Goal: Transaction & Acquisition: Purchase product/service

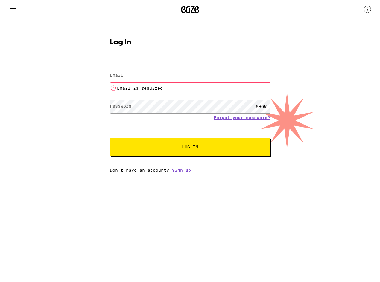
type input "[EMAIL_ADDRESS][DOMAIN_NAME]"
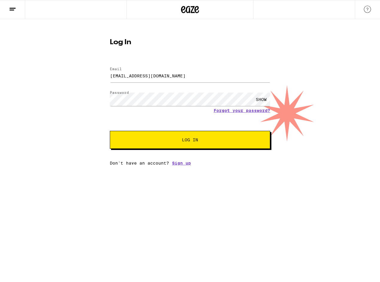
click at [162, 138] on span "Log In" at bounding box center [190, 140] width 112 height 4
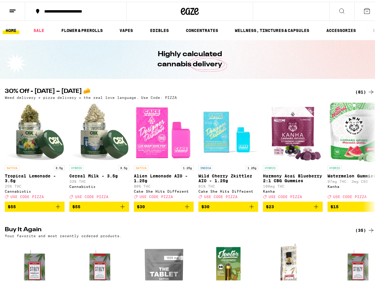
click at [364, 11] on icon at bounding box center [366, 9] width 7 height 7
click at [364, 9] on icon at bounding box center [366, 9] width 5 height 5
click at [359, 89] on div "(81)" at bounding box center [364, 90] width 19 height 7
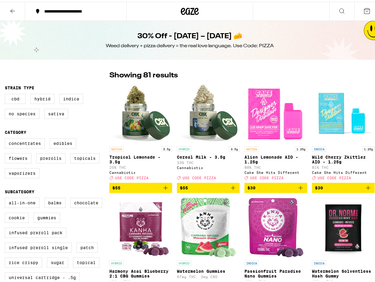
click at [364, 9] on icon at bounding box center [366, 9] width 5 height 5
click at [57, 114] on label "Sativa" at bounding box center [56, 112] width 24 height 10
click at [6, 93] on input "Sativa" at bounding box center [6, 93] width 0 height 0
checkbox input "true"
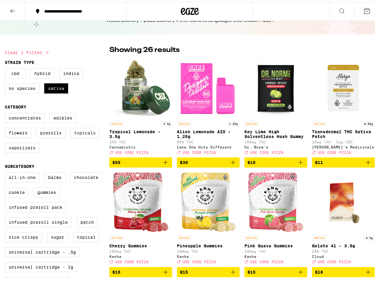
scroll to position [60, 0]
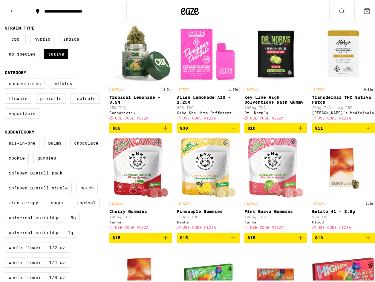
click at [33, 117] on label "Vaporizers" at bounding box center [22, 112] width 35 height 10
click at [6, 78] on input "Vaporizers" at bounding box center [6, 78] width 0 height 0
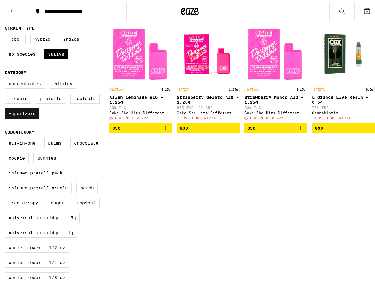
click at [27, 116] on label "Vaporizers" at bounding box center [22, 112] width 35 height 10
click at [6, 78] on input "Vaporizers" at bounding box center [6, 78] width 0 height 0
checkbox input "false"
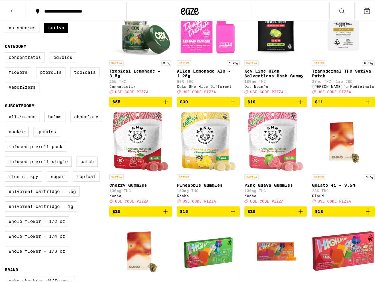
scroll to position [90, 0]
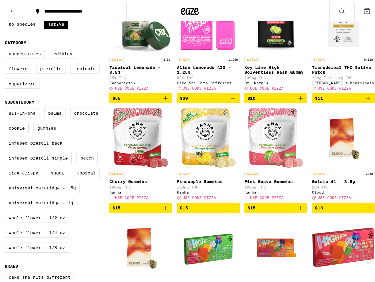
click at [51, 132] on label "Gummies" at bounding box center [46, 126] width 27 height 10
click at [6, 108] on input "Gummies" at bounding box center [6, 107] width 0 height 0
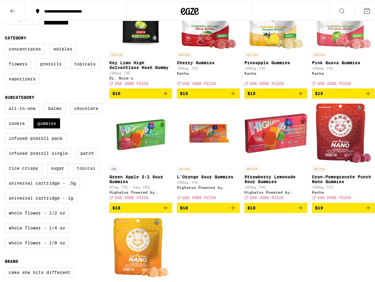
scroll to position [60, 0]
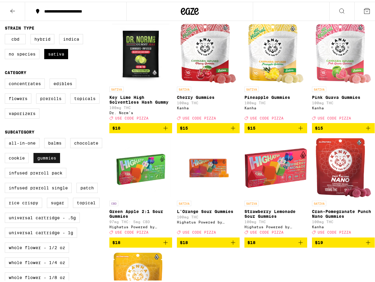
click at [47, 161] on label "Gummies" at bounding box center [46, 156] width 27 height 10
click at [6, 137] on input "Gummies" at bounding box center [6, 137] width 0 height 0
checkbox input "false"
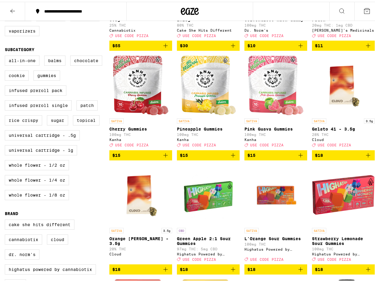
scroll to position [149, 0]
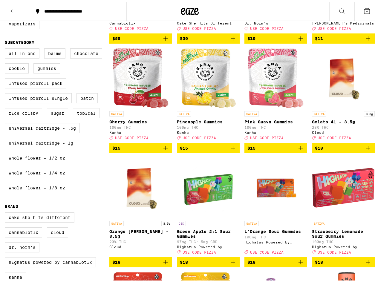
click at [71, 146] on label "Universal Cartridge - 1g" at bounding box center [41, 141] width 72 height 10
click at [6, 48] on input "Universal Cartridge - 1g" at bounding box center [6, 48] width 0 height 0
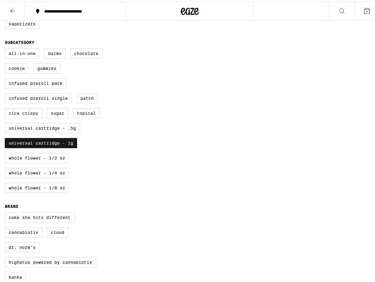
click at [70, 146] on label "Universal Cartridge - 1g" at bounding box center [41, 141] width 72 height 10
click at [6, 48] on input "Universal Cartridge - 1g" at bounding box center [6, 48] width 0 height 0
checkbox input "false"
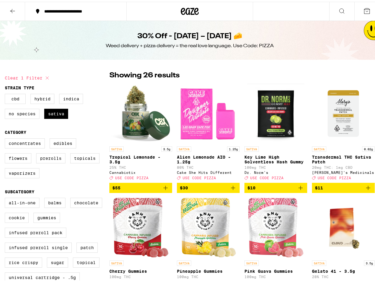
click at [13, 8] on icon at bounding box center [12, 9] width 7 height 7
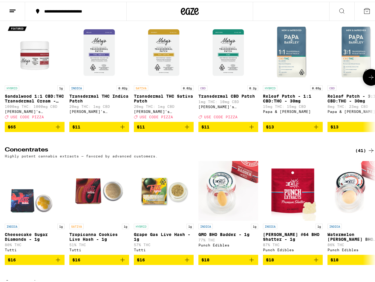
scroll to position [2016, 0]
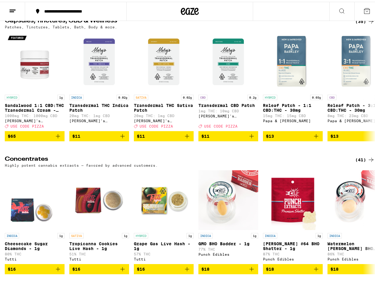
click at [359, 23] on div "(35)" at bounding box center [364, 19] width 19 height 7
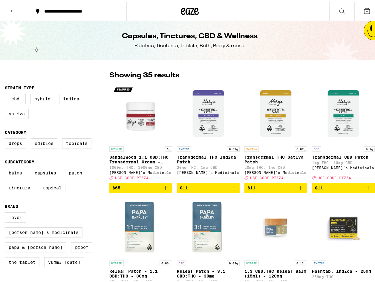
click at [10, 115] on label "Sativa" at bounding box center [17, 112] width 24 height 10
click at [6, 93] on input "Sativa" at bounding box center [6, 93] width 0 height 0
checkbox input "true"
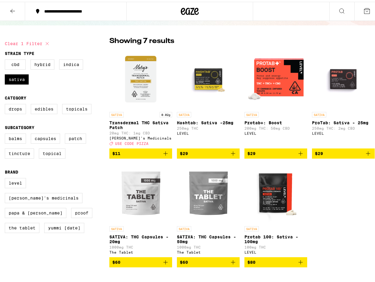
scroll to position [30, 0]
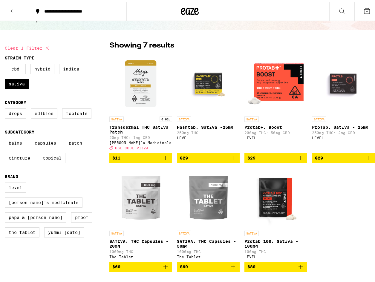
click at [45, 114] on label "Edibles" at bounding box center [44, 112] width 27 height 10
click at [6, 108] on input "Edibles" at bounding box center [6, 108] width 0 height 0
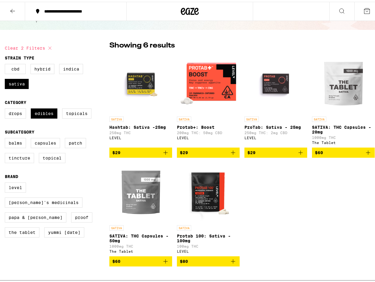
click at [201, 192] on img "Open page for Protab 100: Sativa - 100mg from LEVEL" at bounding box center [208, 191] width 60 height 60
click at [137, 195] on img "Open page for SATIVA: THC Capsules - 50mg from The Tablet" at bounding box center [141, 191] width 60 height 60
click at [135, 263] on span "$60" at bounding box center [140, 259] width 57 height 7
click at [164, 262] on icon "Add to bag" at bounding box center [165, 260] width 4 height 4
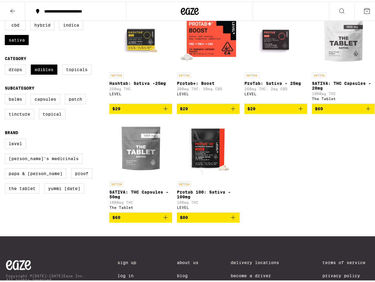
scroll to position [70, 0]
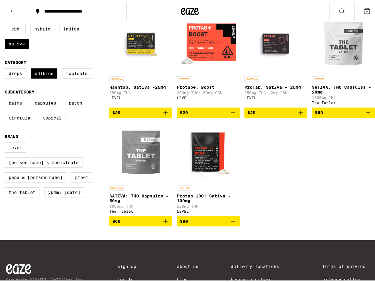
click at [164, 223] on icon "Add to bag" at bounding box center [165, 219] width 7 height 7
click at [47, 75] on label "Edibles" at bounding box center [44, 72] width 27 height 10
click at [6, 68] on input "Edibles" at bounding box center [6, 68] width 0 height 0
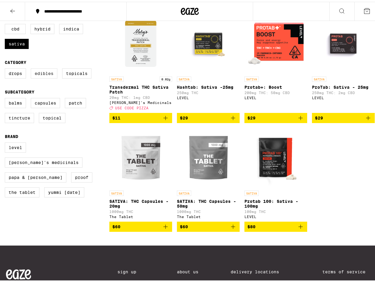
click at [47, 75] on label "Edibles" at bounding box center [44, 72] width 27 height 10
click at [6, 68] on input "Edibles" at bounding box center [6, 68] width 0 height 0
checkbox input "true"
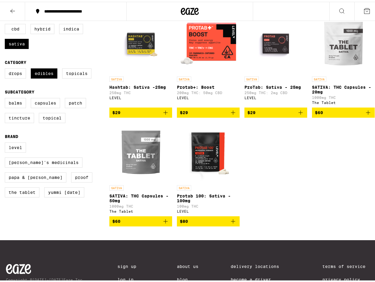
click at [164, 222] on icon "Add to bag" at bounding box center [165, 220] width 4 height 4
click at [231, 222] on icon "Add to bag" at bounding box center [233, 220] width 4 height 4
click at [163, 225] on button "$60" at bounding box center [140, 220] width 63 height 10
click at [162, 223] on icon "Add to bag" at bounding box center [165, 219] width 7 height 7
click at [165, 223] on icon "Add to bag" at bounding box center [165, 219] width 7 height 7
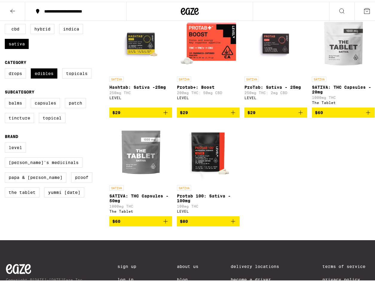
click at [131, 148] on img "Open page for SATIVA: THC Capsules - 50mg from The Tablet" at bounding box center [141, 151] width 60 height 60
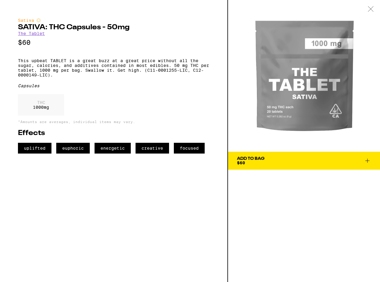
click at [367, 161] on icon at bounding box center [367, 161] width 4 height 4
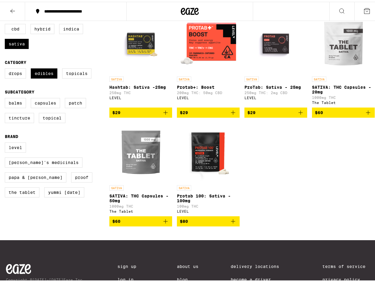
click at [164, 223] on icon "Add to bag" at bounding box center [165, 219] width 7 height 7
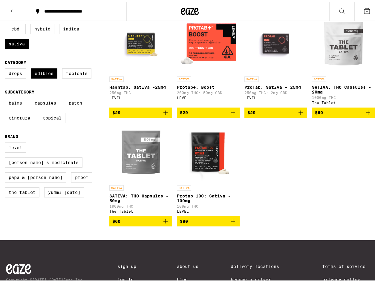
click at [164, 223] on icon "Add to bag" at bounding box center [165, 219] width 7 height 7
click at [161, 212] on div "The Tablet" at bounding box center [140, 210] width 63 height 4
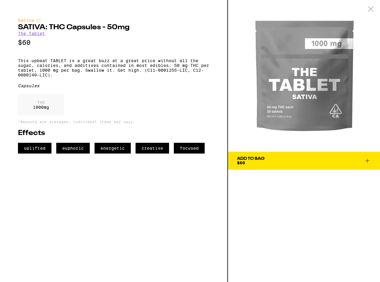
click at [282, 161] on span "Add To Bag $60" at bounding box center [304, 161] width 134 height 8
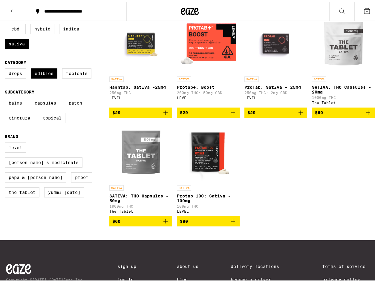
click at [118, 222] on span "$60" at bounding box center [116, 219] width 8 height 5
click at [137, 223] on span "$60" at bounding box center [140, 219] width 57 height 7
click at [134, 196] on p "SATIVA: THC Capsules - 50mg" at bounding box center [140, 197] width 63 height 10
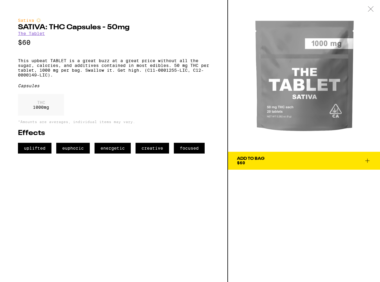
click at [247, 158] on div "Add To Bag" at bounding box center [250, 159] width 27 height 4
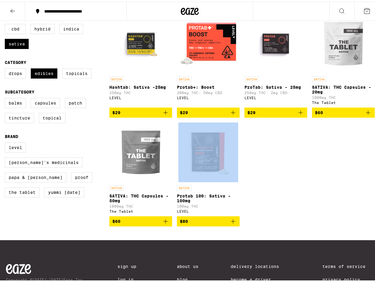
click at [247, 158] on div "SATIVA Hashtab: Sativa -25mg 250mg THC LEVEL $29 SATIVA Protab+: Boost 200mg TH…" at bounding box center [241, 118] width 265 height 213
click at [215, 166] on img "Open page for Protab 100: Sativa - 100mg from LEVEL" at bounding box center [208, 151] width 60 height 60
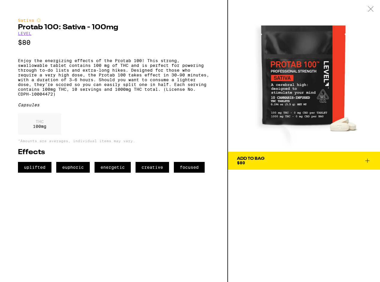
click at [261, 160] on div "Add To Bag" at bounding box center [250, 159] width 27 height 4
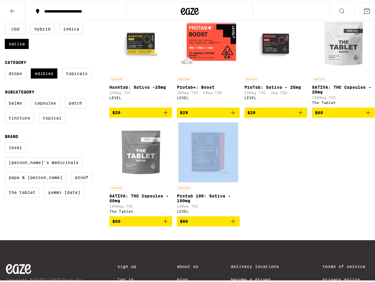
click at [251, 166] on div "SATIVA Hashtab: Sativa -25mg 250mg THC LEVEL $29 SATIVA Protab+: Boost 200mg TH…" at bounding box center [241, 118] width 265 height 213
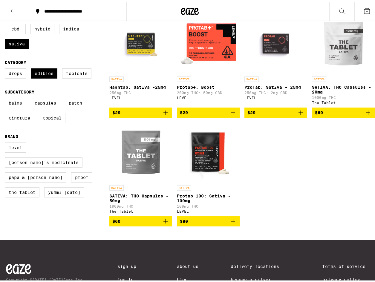
click at [299, 113] on icon "Add to bag" at bounding box center [301, 111] width 4 height 4
click at [334, 114] on span "$60" at bounding box center [343, 110] width 57 height 7
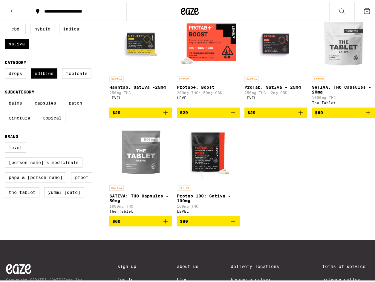
click at [145, 114] on span "$29" at bounding box center [140, 110] width 57 height 7
click at [143, 114] on span "$29" at bounding box center [140, 110] width 57 height 7
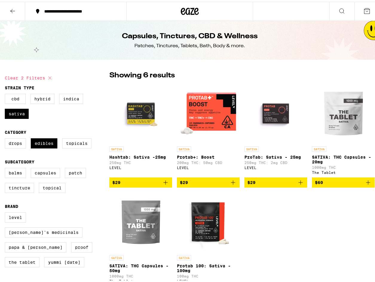
click at [80, 9] on div "**********" at bounding box center [78, 9] width 75 height 4
click at [57, 11] on div "**********" at bounding box center [78, 9] width 75 height 4
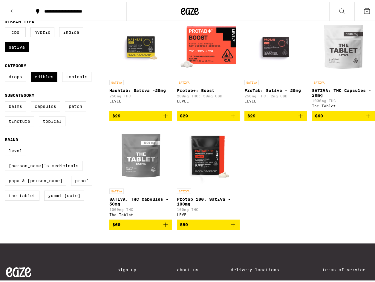
scroll to position [90, 0]
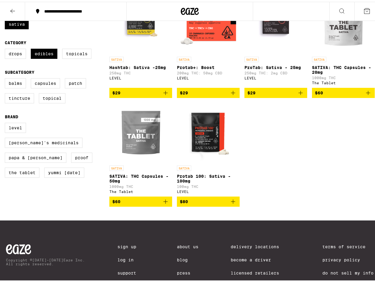
click at [163, 204] on icon "Add to bag" at bounding box center [165, 199] width 7 height 7
click at [165, 204] on icon "Add to bag" at bounding box center [165, 199] width 7 height 7
click at [163, 204] on icon "Add to bag" at bounding box center [165, 199] width 7 height 7
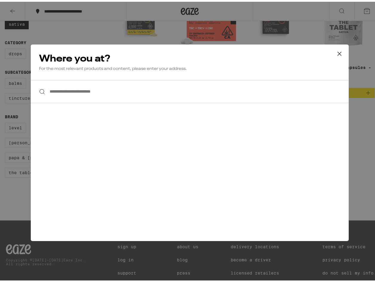
click at [102, 96] on input "**********" at bounding box center [190, 89] width 318 height 23
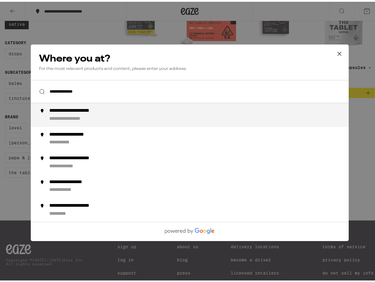
click at [105, 115] on div "**********" at bounding box center [201, 113] width 305 height 14
type input "**********"
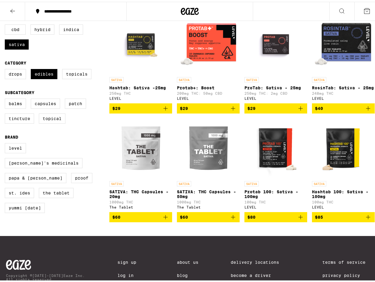
scroll to position [60, 0]
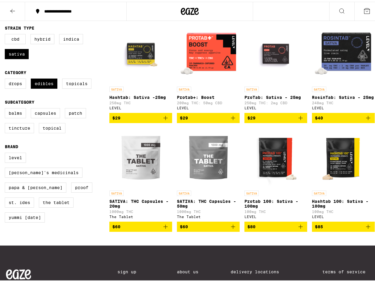
click at [337, 162] on img "Open page for Hashtab 100: Sativa - 100mg from LEVEL" at bounding box center [344, 156] width 60 height 60
click at [230, 229] on icon "Add to bag" at bounding box center [233, 224] width 7 height 7
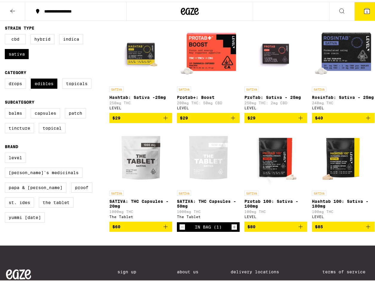
click at [12, 7] on icon at bounding box center [12, 9] width 7 height 7
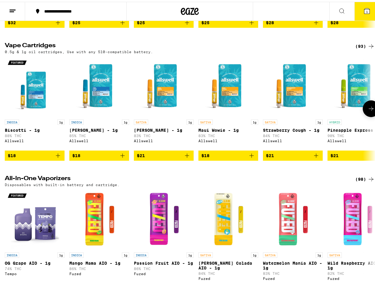
scroll to position [747, 0]
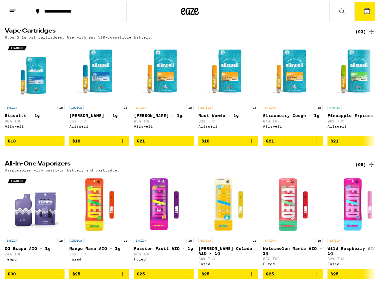
click at [355, 33] on div "(93)" at bounding box center [364, 29] width 19 height 7
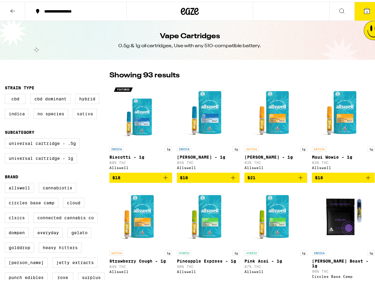
click at [88, 113] on label "Sativa" at bounding box center [85, 112] width 24 height 10
click at [6, 93] on input "Sativa" at bounding box center [6, 93] width 0 height 0
checkbox input "true"
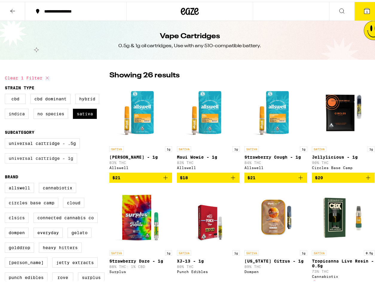
click at [50, 162] on label "Universal Cartridge - 1g" at bounding box center [41, 157] width 72 height 10
click at [6, 138] on input "Universal Cartridge - 1g" at bounding box center [6, 137] width 0 height 0
checkbox input "true"
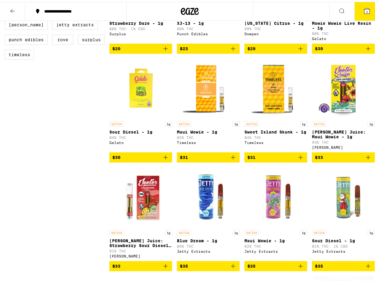
scroll to position [239, 0]
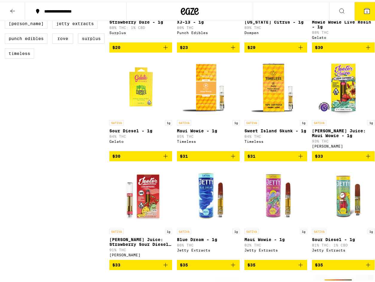
click at [364, 12] on icon at bounding box center [366, 9] width 5 height 5
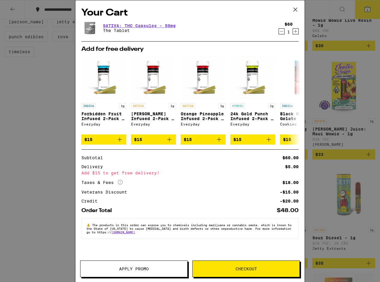
click at [295, 9] on icon at bounding box center [295, 9] width 9 height 9
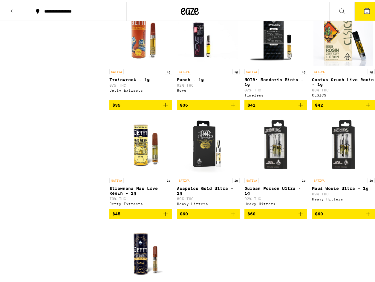
scroll to position [508, 0]
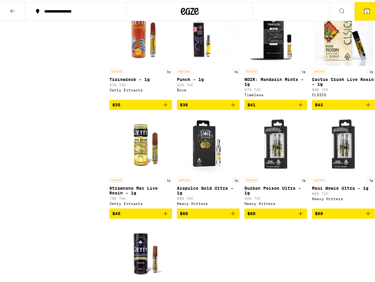
click at [297, 215] on icon "Add to bag" at bounding box center [300, 211] width 7 height 7
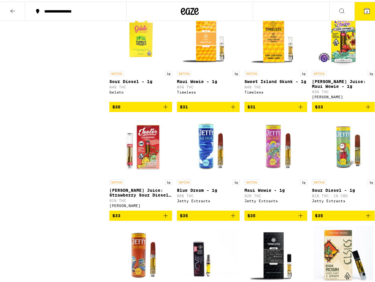
scroll to position [299, 0]
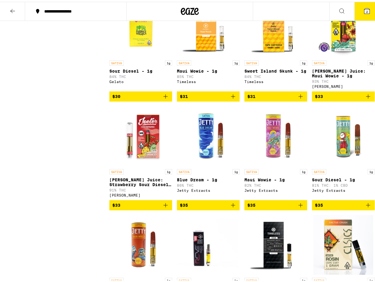
click at [365, 98] on icon "Add to bag" at bounding box center [368, 94] width 7 height 7
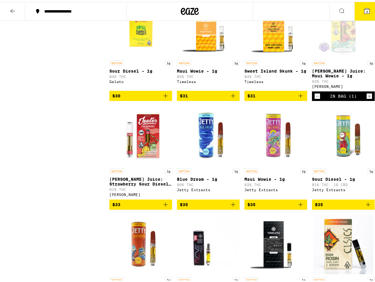
click at [13, 8] on icon at bounding box center [12, 9] width 7 height 7
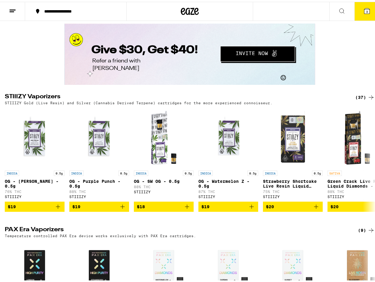
scroll to position [1046, 0]
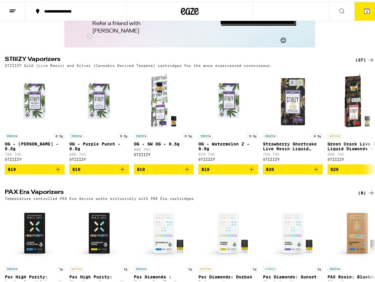
click at [358, 62] on div "(37)" at bounding box center [364, 58] width 19 height 7
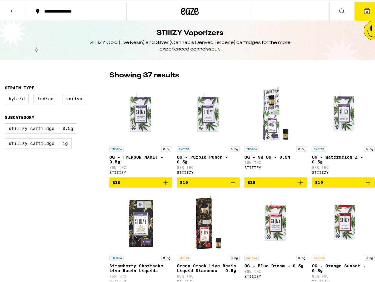
click at [76, 100] on label "Sativa" at bounding box center [74, 97] width 24 height 10
click at [6, 93] on input "Sativa" at bounding box center [6, 93] width 0 height 0
checkbox input "true"
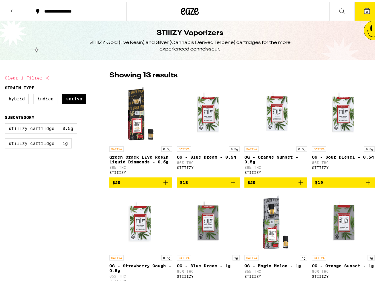
click at [66, 145] on label "STIIIZY Cartridge - 1g" at bounding box center [38, 142] width 67 height 10
click at [6, 123] on input "STIIIZY Cartridge - 1g" at bounding box center [6, 123] width 0 height 0
checkbox input "true"
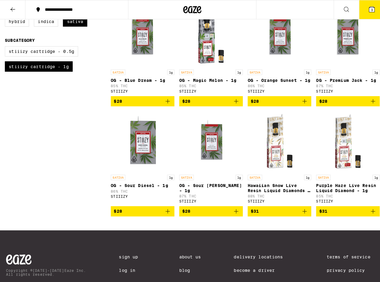
scroll to position [30, 0]
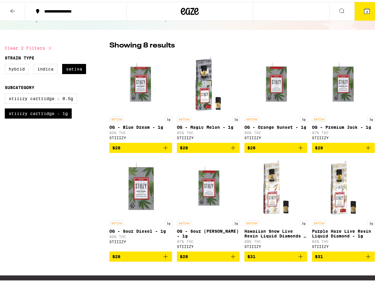
click at [297, 259] on icon "Add to bag" at bounding box center [300, 254] width 7 height 7
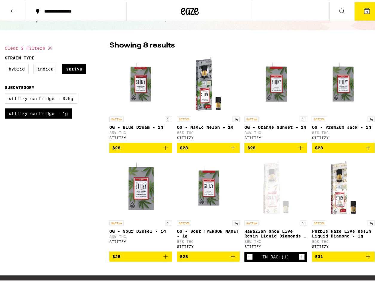
click at [366, 8] on span "4" at bounding box center [367, 10] width 2 height 4
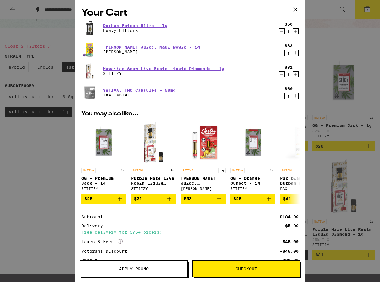
click at [279, 33] on icon "Decrement" at bounding box center [281, 31] width 5 height 7
